Goal: Information Seeking & Learning: Learn about a topic

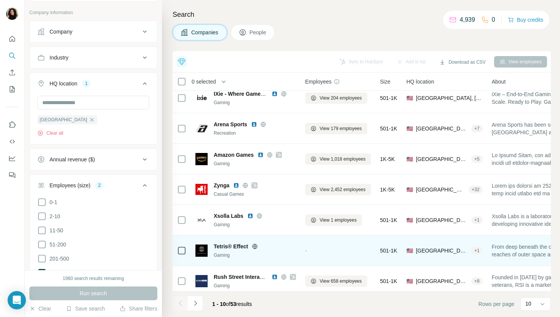
scroll to position [105, 0]
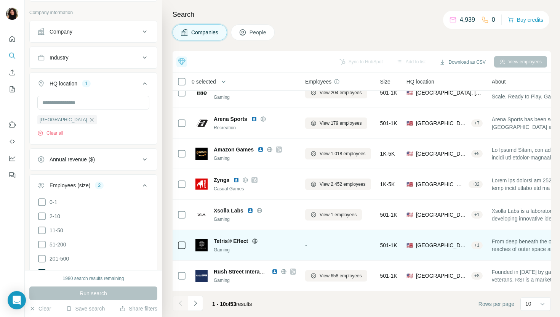
click at [243, 269] on span "Rush Street Interactive" at bounding box center [243, 271] width 58 height 6
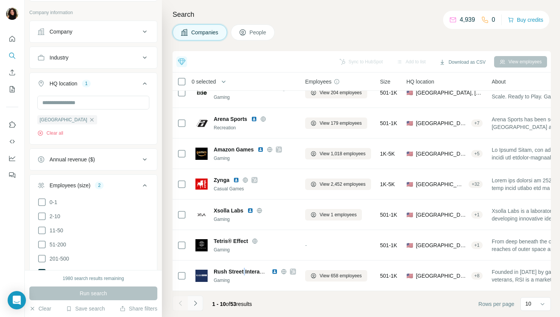
click at [194, 309] on button "Navigate to next page" at bounding box center [195, 302] width 15 height 15
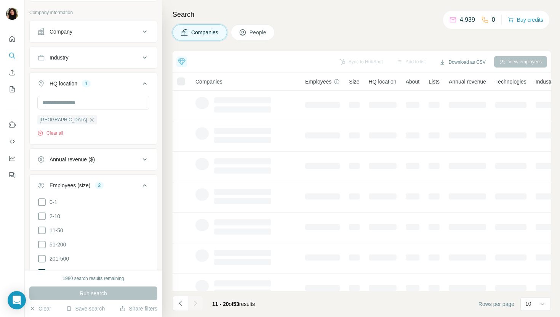
scroll to position [0, 0]
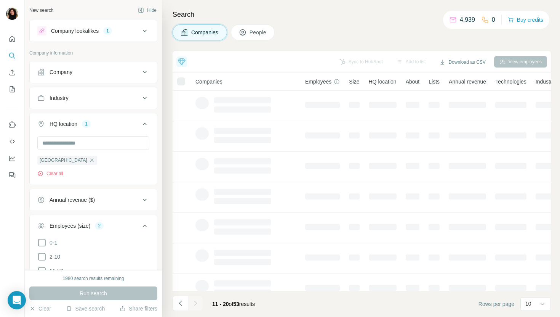
click at [123, 28] on div "Company lookalikes 1" at bounding box center [88, 30] width 103 height 9
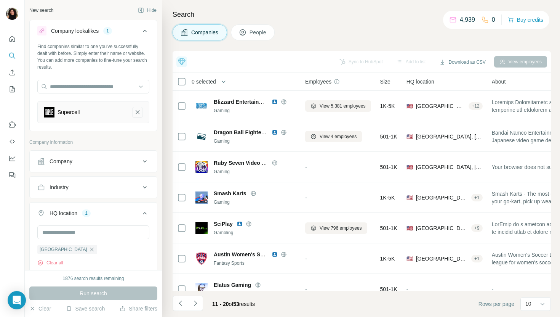
click at [139, 107] on button "Supercell-remove-button" at bounding box center [137, 112] width 11 height 11
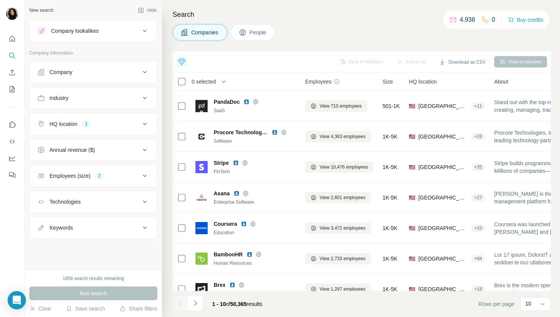
click at [90, 95] on div "Industry" at bounding box center [88, 98] width 103 height 8
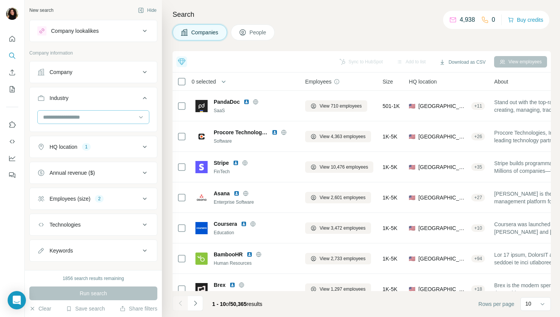
click at [93, 118] on input at bounding box center [89, 117] width 94 height 8
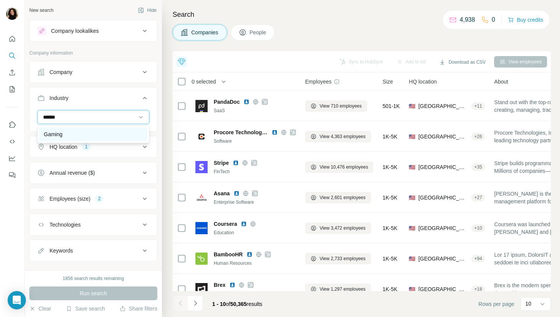
type input "******"
click at [95, 129] on div "Gaming" at bounding box center [93, 134] width 108 height 14
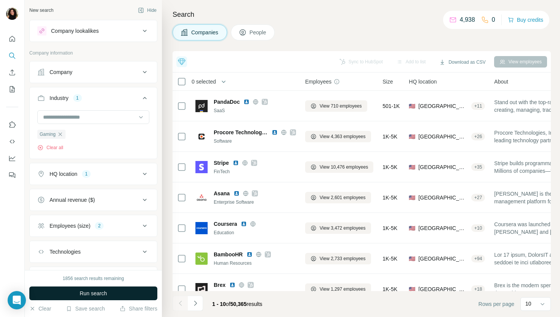
click at [130, 296] on button "Run search" at bounding box center [93, 293] width 128 height 14
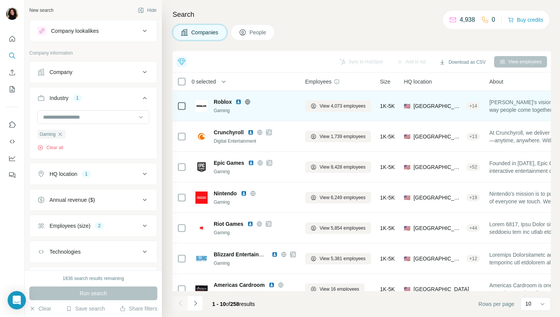
click at [221, 99] on span "Roblox" at bounding box center [223, 102] width 18 height 8
copy span "Roblox"
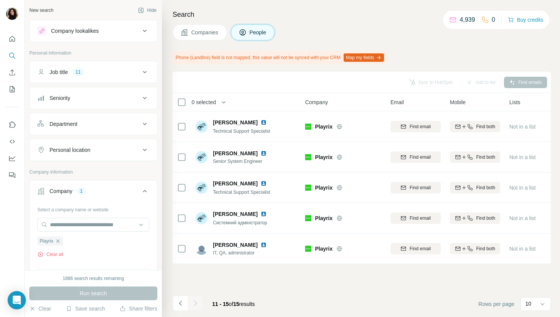
click at [214, 38] on button "Companies" at bounding box center [200, 32] width 54 height 16
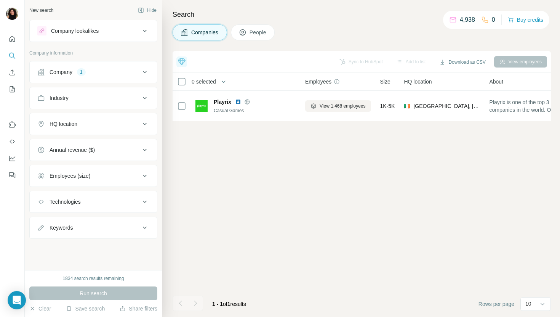
click at [112, 73] on div "Company 1" at bounding box center [88, 72] width 103 height 8
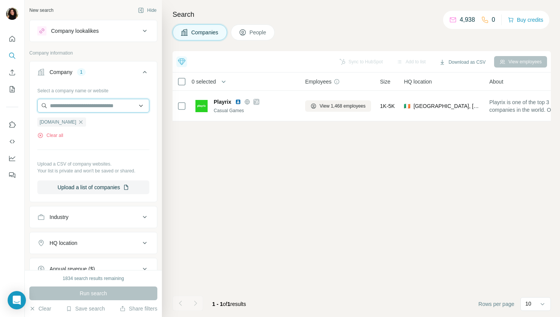
click at [100, 105] on input "text" at bounding box center [93, 106] width 112 height 14
paste input "**********"
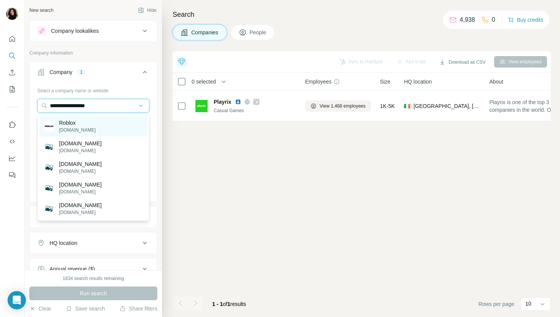
type input "**********"
click at [125, 119] on div "Roblox roblox.com" at bounding box center [93, 126] width 108 height 21
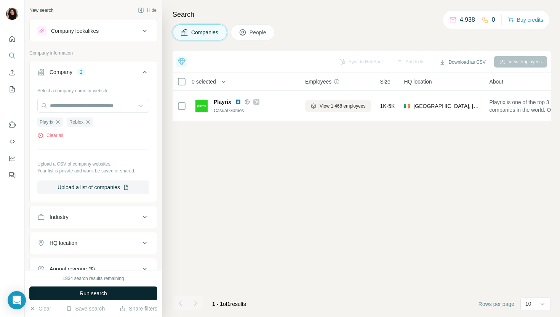
click at [116, 295] on button "Run search" at bounding box center [93, 293] width 128 height 14
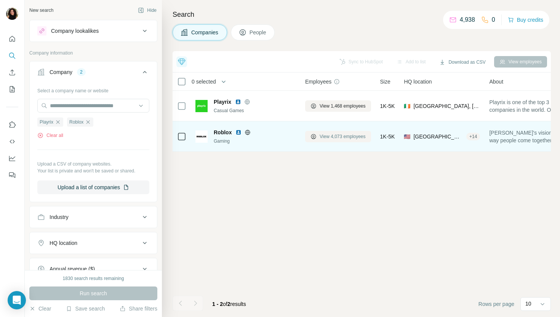
click at [330, 133] on span "View 4,073 employees" at bounding box center [343, 136] width 46 height 7
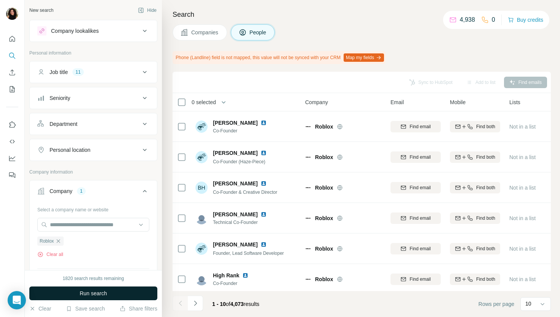
click at [143, 294] on button "Run search" at bounding box center [93, 293] width 128 height 14
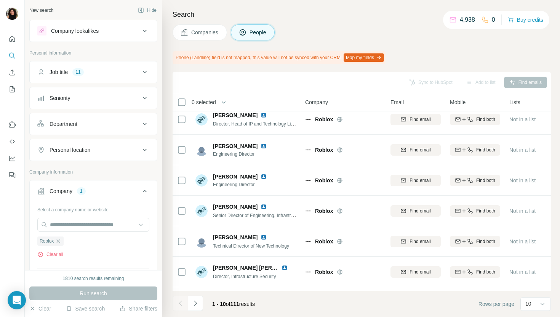
scroll to position [102, 0]
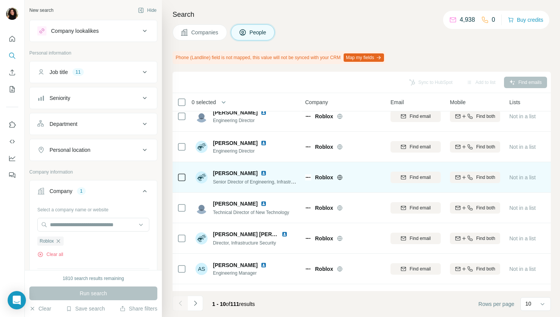
click at [262, 171] on img at bounding box center [264, 173] width 6 height 6
click at [262, 172] on img at bounding box center [264, 173] width 6 height 6
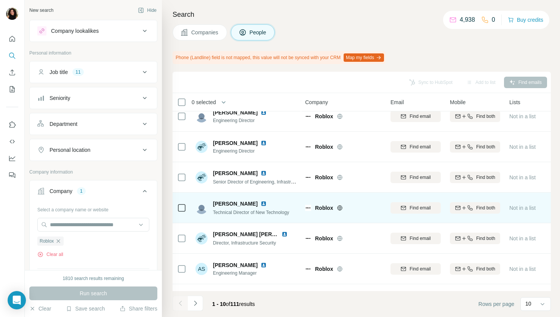
click at [261, 203] on img at bounding box center [264, 203] width 6 height 6
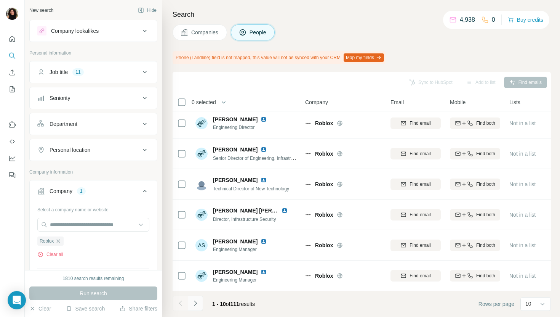
click at [195, 304] on icon "Navigate to next page" at bounding box center [195, 302] width 3 height 5
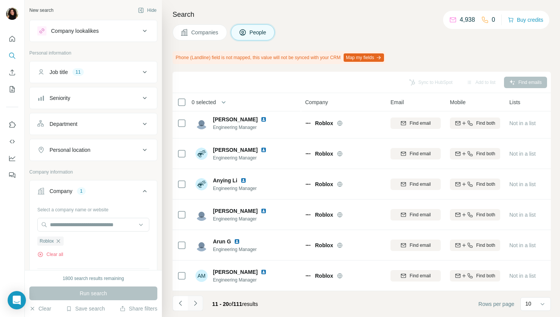
click at [196, 304] on icon "Navigate to next page" at bounding box center [196, 303] width 8 height 8
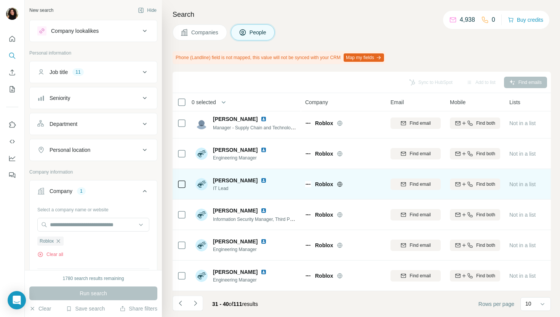
click at [261, 181] on img at bounding box center [264, 180] width 6 height 6
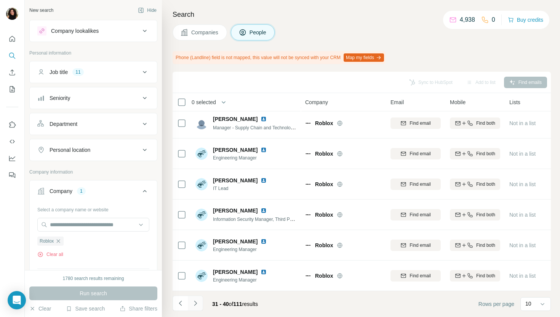
click at [201, 304] on button "Navigate to next page" at bounding box center [195, 302] width 15 height 15
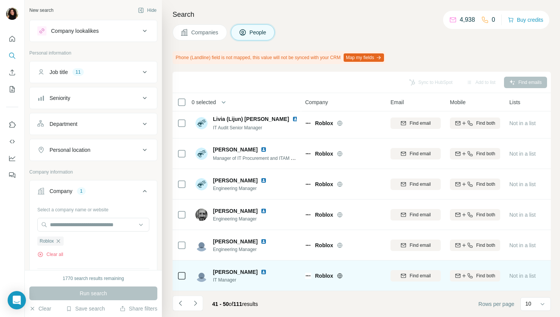
click at [264, 272] on img at bounding box center [264, 272] width 6 height 6
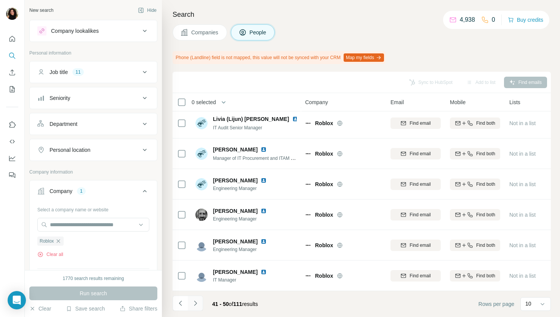
click at [194, 305] on icon "Navigate to next page" at bounding box center [196, 303] width 8 height 8
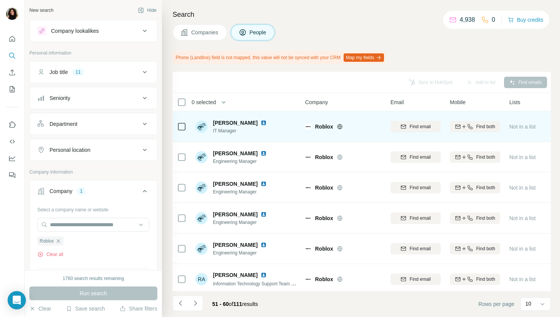
click at [261, 120] on img at bounding box center [264, 123] width 6 height 6
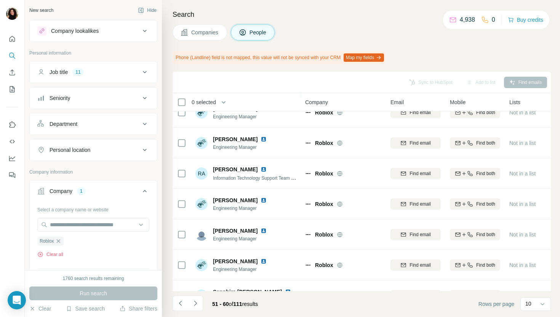
scroll to position [125, 0]
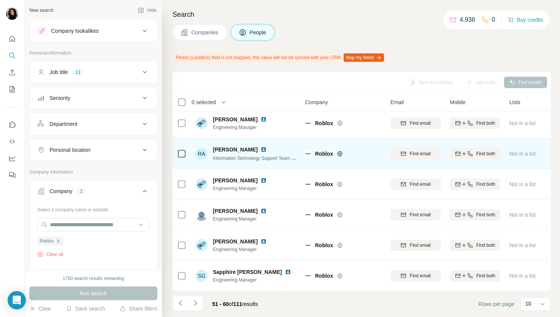
click at [264, 148] on img at bounding box center [264, 149] width 6 height 6
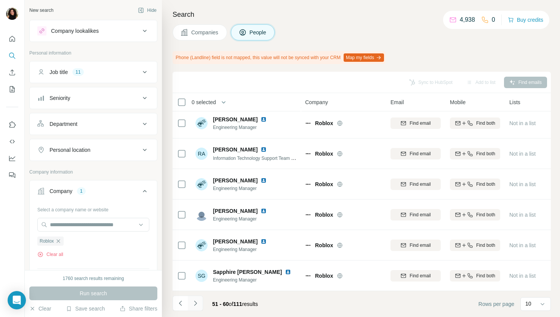
click at [199, 298] on button "Navigate to next page" at bounding box center [195, 302] width 15 height 15
click at [196, 306] on icon "Navigate to next page" at bounding box center [196, 303] width 8 height 8
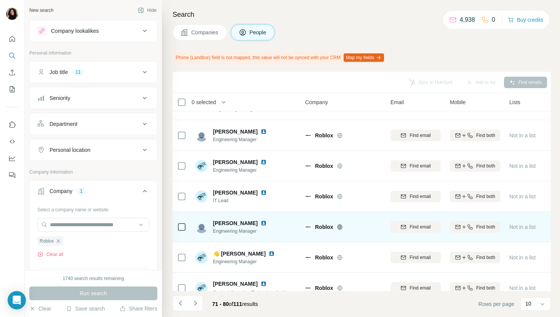
scroll to position [83, 0]
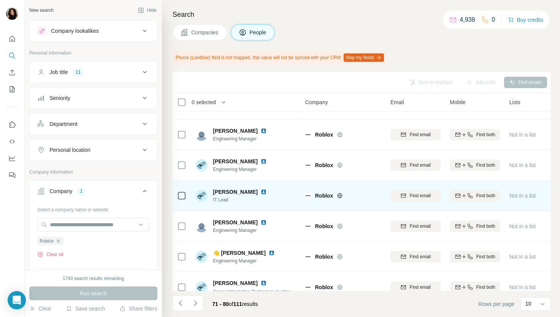
click at [261, 192] on img at bounding box center [264, 192] width 6 height 6
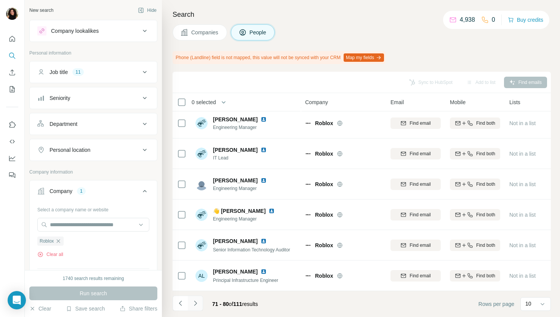
click at [197, 301] on icon "Navigate to next page" at bounding box center [196, 303] width 8 height 8
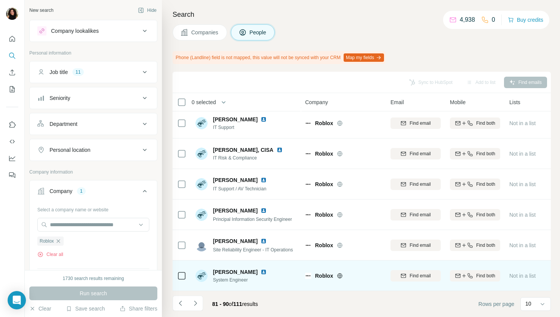
click at [267, 270] on img at bounding box center [264, 272] width 6 height 6
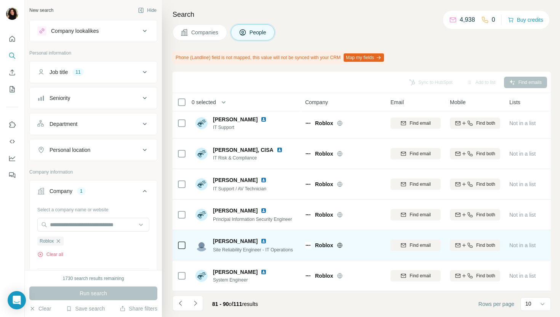
click at [261, 239] on img at bounding box center [264, 241] width 6 height 6
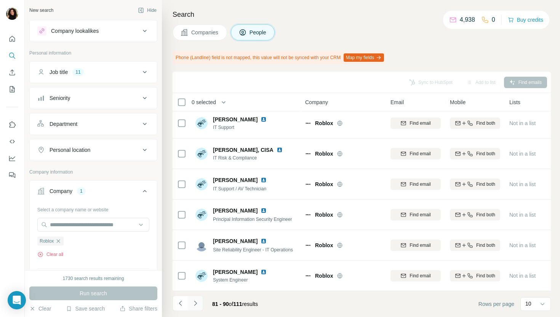
click at [199, 300] on icon "Navigate to next page" at bounding box center [196, 303] width 8 height 8
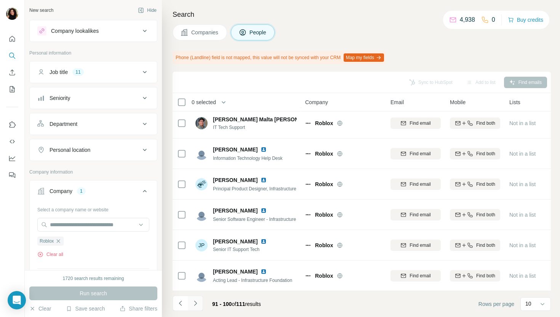
click at [199, 300] on button "Navigate to next page" at bounding box center [195, 302] width 15 height 15
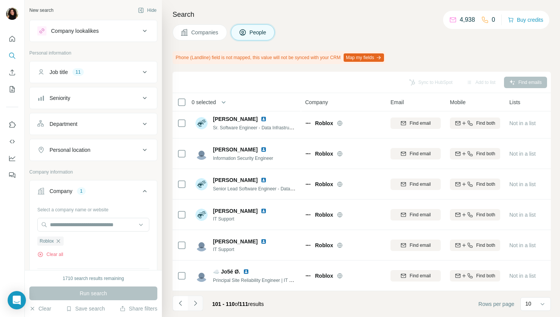
click at [197, 300] on icon "Navigate to next page" at bounding box center [196, 303] width 8 height 8
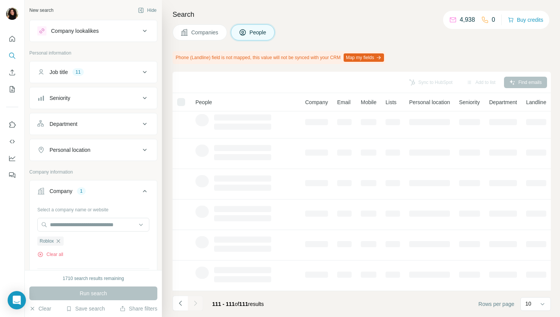
scroll to position [0, 0]
